Goal: Information Seeking & Learning: Learn about a topic

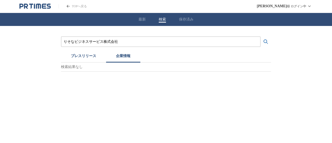
drag, startPoint x: 130, startPoint y: 42, endPoint x: 0, endPoint y: 22, distance: 131.8
click at [0, 26] on div "りそなビジネスサービス株式会社 プレスリリース 企業情報 検索結果なし" at bounding box center [166, 49] width 332 height 46
paste input "株式会社BuySellTechnologies"
click at [261, 37] on button "検索する" at bounding box center [266, 42] width 10 height 10
click at [83, 42] on input "株式会社BuySellTechnologies" at bounding box center [161, 42] width 195 height 6
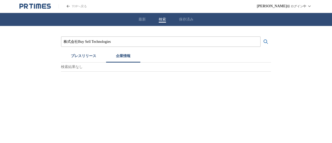
click at [261, 37] on button "検索する" at bounding box center [266, 42] width 10 height 10
click at [77, 59] on button "プレスリリース" at bounding box center [83, 56] width 45 height 11
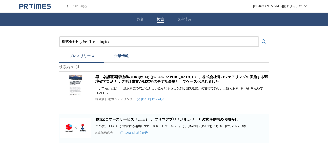
drag, startPoint x: 129, startPoint y: 40, endPoint x: 22, endPoint y: 15, distance: 110.1
click at [3, 38] on div "株式会社Buy Sell Technologies プレスリリース 企業情報 検索結果（4） 再エネ認証国際組織のEnergyTag（[GEOGRAPHIC_…" at bounding box center [164, 125] width 328 height 198
paste input "テーブルマーク株式会社"
click at [259, 37] on button "検索する" at bounding box center [264, 42] width 10 height 10
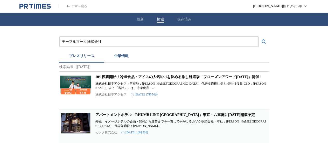
click at [126, 54] on button "企業情報" at bounding box center [121, 56] width 34 height 11
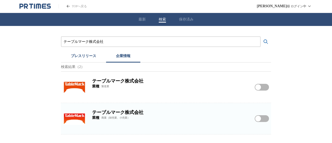
click at [71, 86] on img at bounding box center [74, 87] width 23 height 23
click at [76, 117] on img at bounding box center [74, 118] width 23 height 23
drag, startPoint x: 112, startPoint y: 41, endPoint x: 0, endPoint y: 26, distance: 113.4
click at [0, 30] on div "テーブルマーク株式会社 プレスリリース 企業情報 検索結果（2） テーブルマーク株式会社 業種 製造業 テーブルマーク株式会社をフォローする テーブルマーク株…" at bounding box center [166, 80] width 332 height 108
paste input "株式会社[GEOGRAPHIC_DATA]"
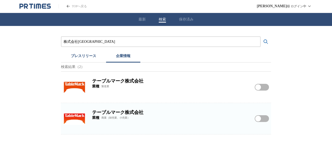
click at [261, 37] on button "検索する" at bounding box center [266, 42] width 10 height 10
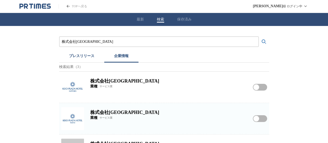
scroll to position [24, 0]
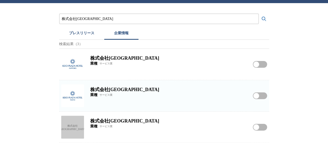
click at [70, 93] on img at bounding box center [72, 95] width 23 height 23
drag, startPoint x: 115, startPoint y: 17, endPoint x: 0, endPoint y: 14, distance: 115.2
click at [0, 15] on div "株式会社京王プラザホテル プレスリリース 企業情報 検索結果（3） 株式会社[GEOGRAPHIC_DATA]札幌 業種 サービス業 株式会社[GEOGRAP…" at bounding box center [164, 73] width 328 height 140
paste input "オカモト株式会社"
click at [259, 14] on button "検索する" at bounding box center [264, 19] width 10 height 10
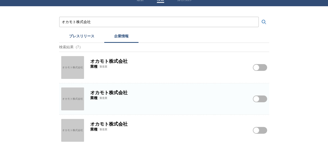
scroll to position [26, 0]
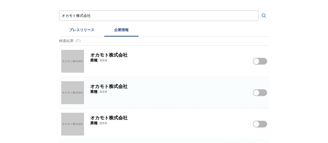
click at [80, 63] on div "オカモト株式会社" at bounding box center [72, 61] width 23 height 23
click at [71, 95] on div "オカモト株式会社" at bounding box center [72, 92] width 23 height 23
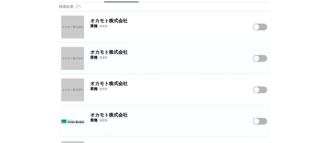
scroll to position [78, 0]
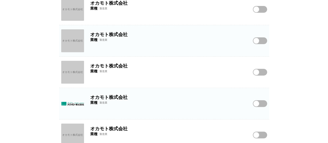
click at [80, 100] on img at bounding box center [72, 103] width 23 height 23
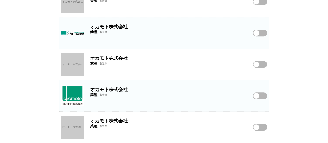
click at [77, 94] on img at bounding box center [72, 95] width 23 height 23
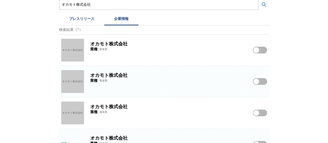
scroll to position [52, 0]
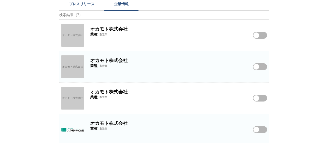
click at [73, 99] on div "オカモト株式会社" at bounding box center [72, 98] width 23 height 23
click at [64, 66] on div "オカモト株式会社" at bounding box center [72, 66] width 23 height 23
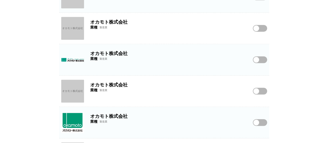
scroll to position [130, 0]
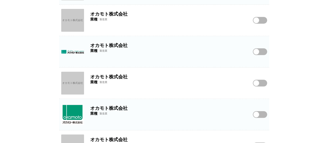
click at [75, 80] on div "オカモト株式会社" at bounding box center [72, 83] width 23 height 23
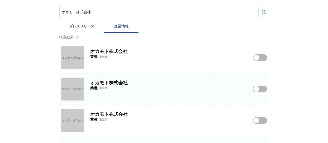
scroll to position [0, 0]
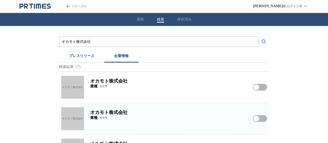
click at [170, 39] on input "オカモト株式会社" at bounding box center [159, 42] width 195 height 6
paste input "エイベックス株式会社"
drag, startPoint x: 156, startPoint y: 43, endPoint x: 0, endPoint y: 28, distance: 156.9
paste input "プレスリリースおよび企業を検索する"
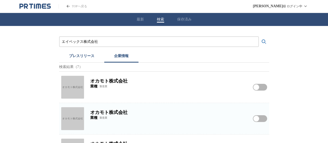
click at [259, 37] on button "検索する" at bounding box center [264, 42] width 10 height 10
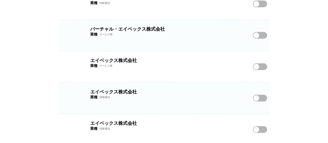
scroll to position [86, 0]
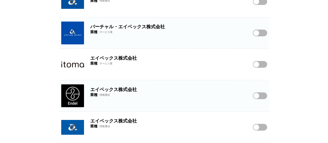
click at [78, 124] on img at bounding box center [72, 127] width 23 height 23
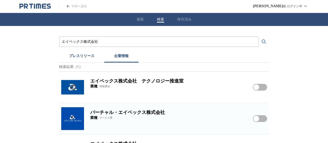
drag, startPoint x: 170, startPoint y: 40, endPoint x: 0, endPoint y: 50, distance: 169.9
click at [0, 50] on div "エイベックス株式会社 プレスリリース 企業情報 検索結果（5） エイベックス株式会社　テクノロジー推進室 業種 情報通信 エイベックス株式会社　テクノロジー推…" at bounding box center [164, 127] width 328 height 203
paste input "株式会社TBSテレビ"
click at [259, 37] on button "検索する" at bounding box center [264, 42] width 10 height 10
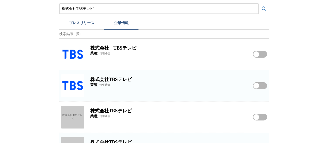
scroll to position [52, 0]
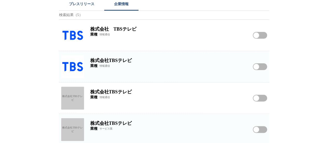
click at [75, 35] on img at bounding box center [72, 35] width 23 height 23
click at [125, 62] on h2 "株式会社TBSテレビ" at bounding box center [168, 60] width 156 height 6
click at [85, 63] on div "株式会社TBSテレビ 業種 情報通信 株式会社TBSテレビをフォローする" at bounding box center [164, 66] width 210 height 31
click at [73, 66] on img at bounding box center [72, 66] width 23 height 23
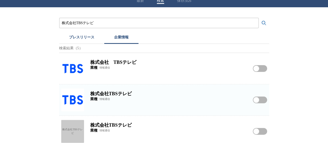
scroll to position [0, 0]
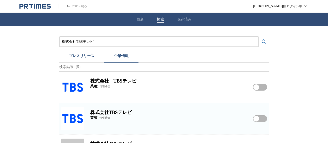
drag, startPoint x: 119, startPoint y: 42, endPoint x: 26, endPoint y: 36, distance: 93.6
click at [33, 39] on div "株式会社TBSテレビ プレスリリース 企業情報 検索結果（5） 株式会社　TBSテレビ 業種 情報通信 株式会社　TBSテレビをフォローする 株式会社TBSテ…" at bounding box center [164, 127] width 328 height 203
click at [78, 54] on button "プレスリリース" at bounding box center [81, 56] width 45 height 11
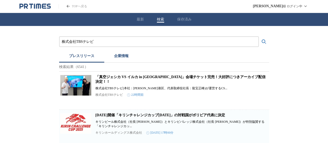
click at [123, 78] on link "「真空ジェシカ VS イルカ in [GEOGRAPHIC_DATA]」会場チケット完売！大好評につきアーカイブ配信決定！！" at bounding box center [180, 79] width 170 height 9
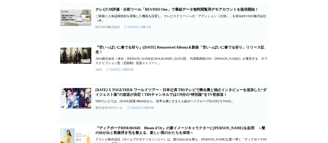
scroll to position [104, 0]
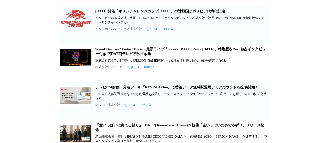
click at [122, 56] on link "Sound Horizon / Linked Horizon最新ライブ「Revo’s [DATE] Party [DATE]」特別版をRevo独占インタビュー…" at bounding box center [180, 51] width 170 height 9
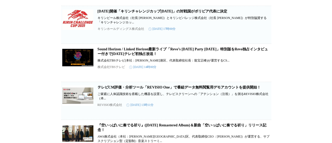
scroll to position [0, 0]
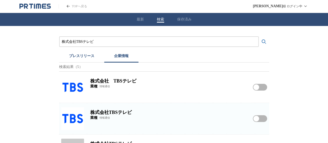
click at [129, 57] on button "企業情報" at bounding box center [121, 56] width 34 height 11
paste input "京王ストア"
click at [259, 37] on button "検索する" at bounding box center [264, 42] width 10 height 10
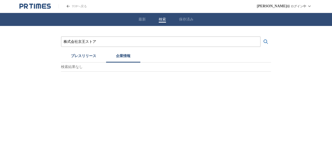
click at [87, 54] on button "プレスリリース" at bounding box center [83, 56] width 45 height 11
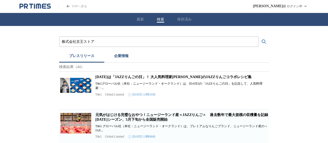
drag, startPoint x: 81, startPoint y: 43, endPoint x: 25, endPoint y: 44, distance: 55.5
paste input "三菱倉庫株式会社"
click at [259, 37] on button "検索する" at bounding box center [264, 42] width 10 height 10
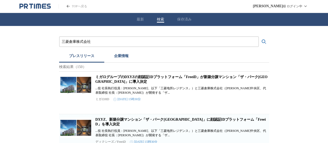
click at [121, 57] on button "企業情報" at bounding box center [121, 56] width 34 height 11
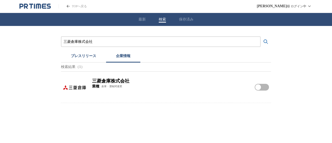
click at [109, 84] on h2 "三菱倉庫株式会社" at bounding box center [170, 81] width 156 height 6
click at [78, 85] on img at bounding box center [74, 87] width 23 height 23
click at [76, 85] on img at bounding box center [74, 87] width 23 height 23
drag, startPoint x: 146, startPoint y: 42, endPoint x: 0, endPoint y: 37, distance: 145.6
click at [0, 40] on div "三菱倉庫株式会社 プレスリリース 企業情報 検索結果（1） 三菱倉庫株式会社 業種 倉庫・運輸関連業 三菱倉庫株式会社をフォローする" at bounding box center [166, 64] width 332 height 77
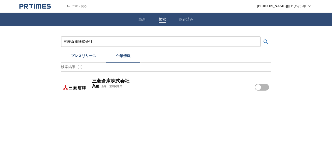
paste input "株式会社ナルミヤ・インターナショナル"
type input "株式会社ナルミヤ・インターナショナル"
click at [261, 37] on button "検索する" at bounding box center [266, 42] width 10 height 10
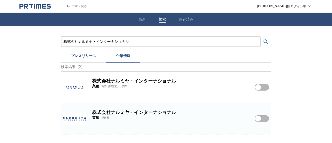
click at [76, 90] on img at bounding box center [74, 87] width 23 height 23
